Goal: Task Accomplishment & Management: Complete application form

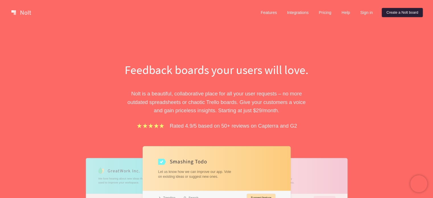
click at [396, 12] on link "Create a Nolt board" at bounding box center [402, 12] width 41 height 9
click at [301, 15] on link "Integrations" at bounding box center [297, 12] width 30 height 9
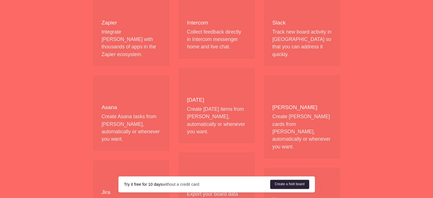
scroll to position [85, 0]
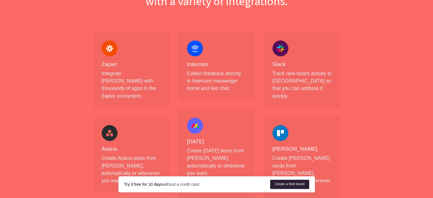
click at [300, 181] on link "Create a Nolt board" at bounding box center [289, 184] width 39 height 9
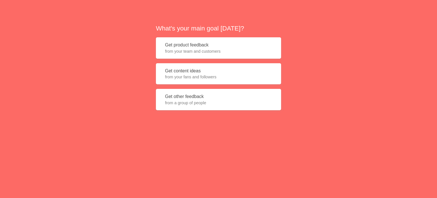
click at [206, 50] on span "from your team and customers" at bounding box center [218, 51] width 107 height 6
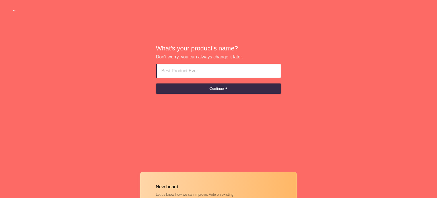
click at [196, 71] on input at bounding box center [218, 71] width 115 height 14
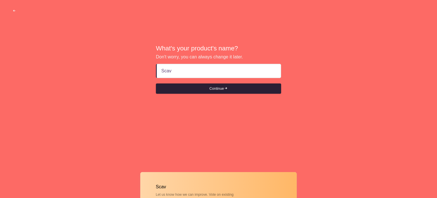
click at [207, 90] on button "Continue" at bounding box center [218, 88] width 125 height 10
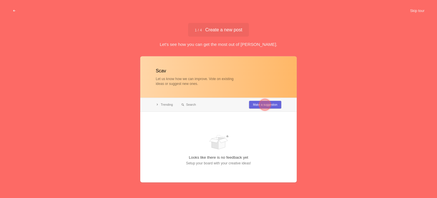
type input "Scav"
click at [274, 105] on div at bounding box center [265, 104] width 20 height 20
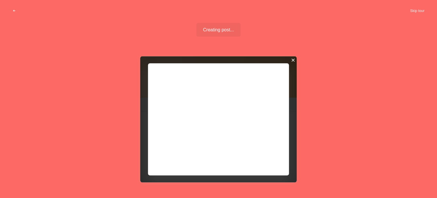
click at [294, 60] on div at bounding box center [293, 60] width 4 height 4
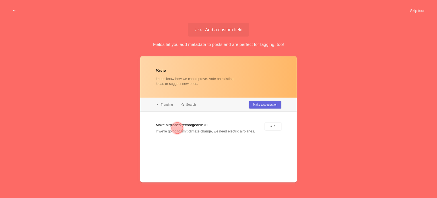
click at [194, 128] on div at bounding box center [218, 119] width 157 height 126
click at [171, 128] on div at bounding box center [177, 128] width 20 height 20
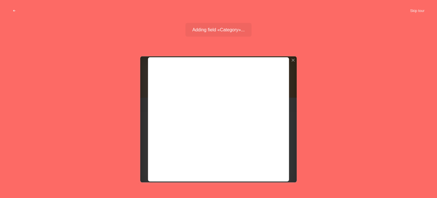
click at [279, 97] on div at bounding box center [218, 119] width 157 height 126
click at [236, 31] on span "Adding field «Category»..." at bounding box center [218, 29] width 52 height 5
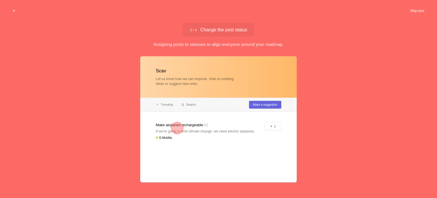
click at [418, 11] on button "Skip tour" at bounding box center [417, 11] width 28 height 10
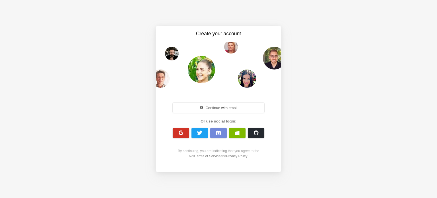
click at [180, 133] on span "button" at bounding box center [180, 132] width 5 height 5
